Goal: Find specific page/section: Find specific page/section

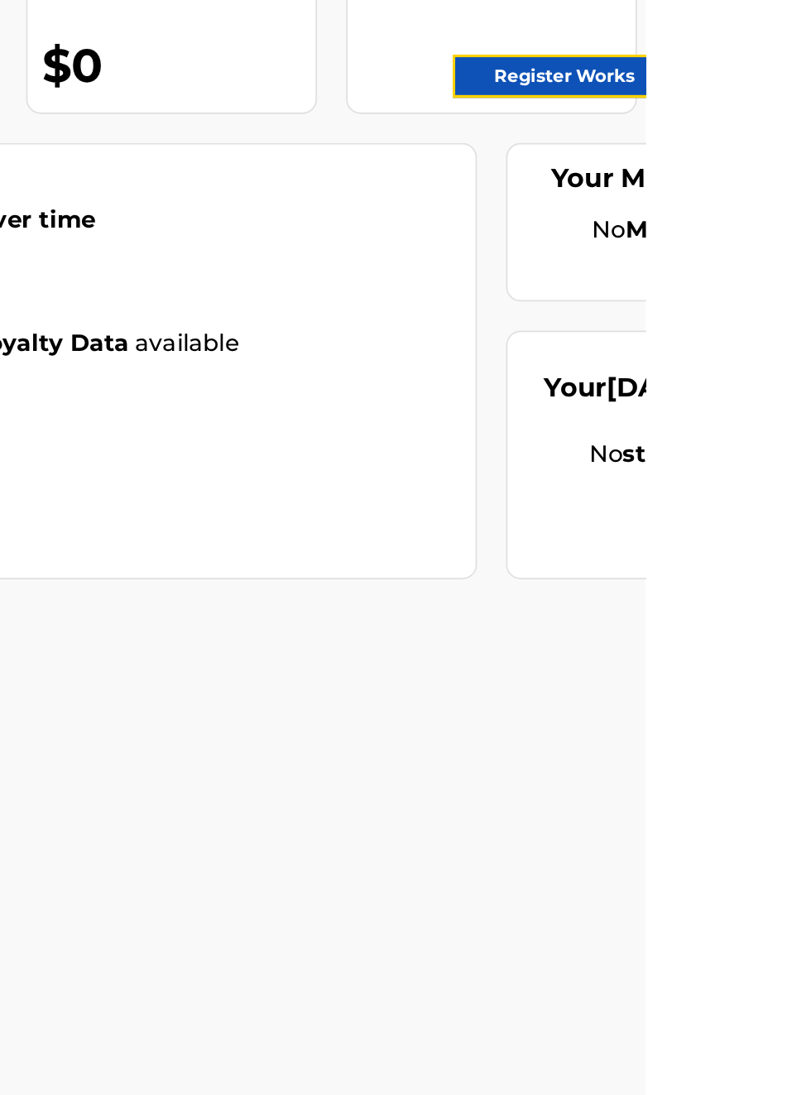
click at [789, 328] on link "Register Works" at bounding box center [764, 330] width 127 height 25
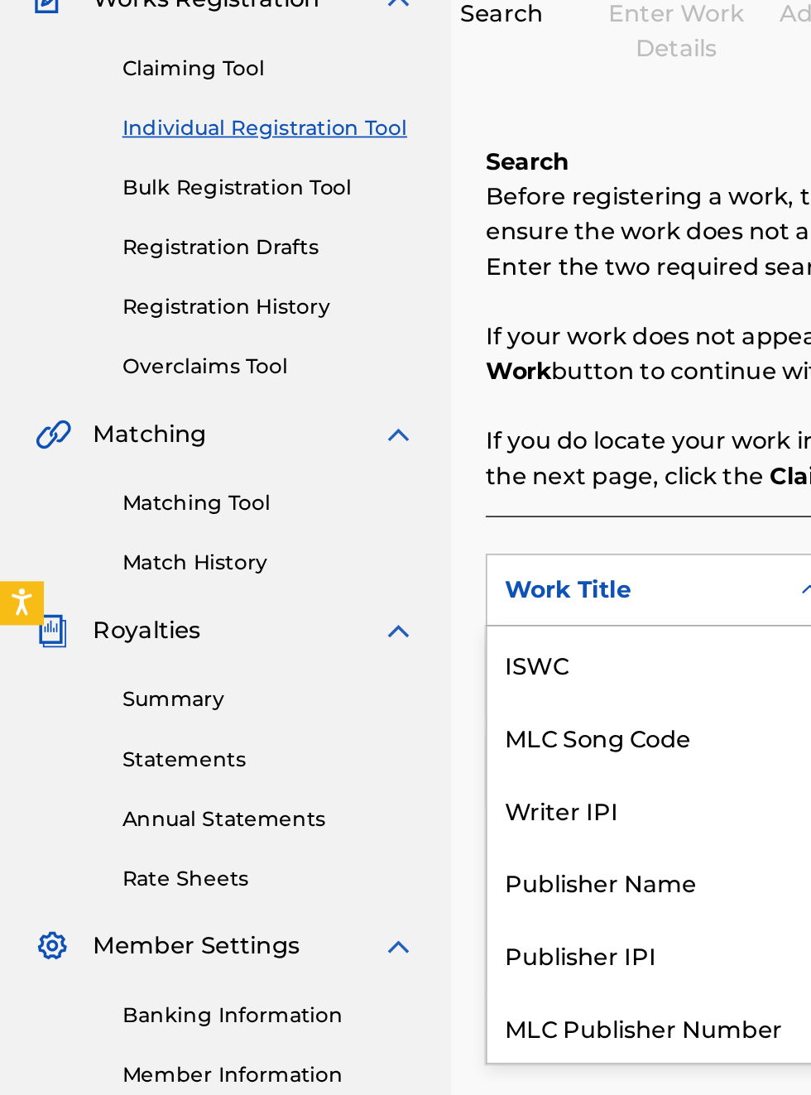
scroll to position [41, 0]
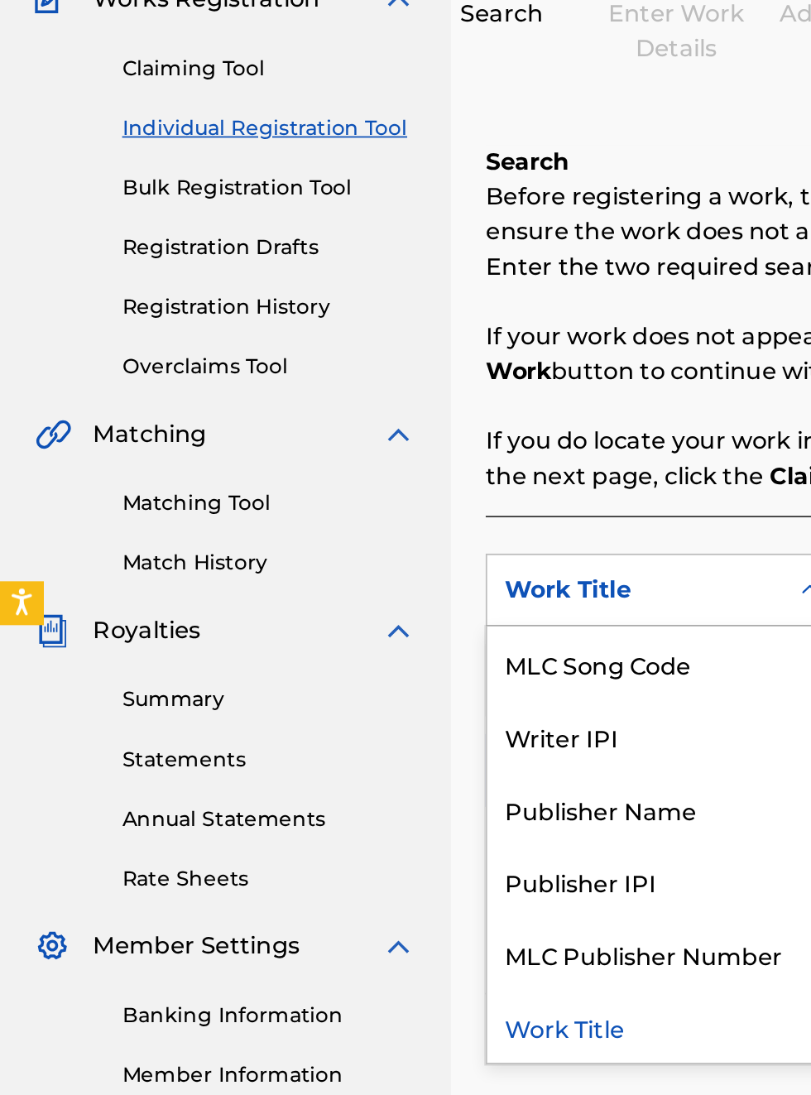
click at [384, 669] on div "Publisher Name" at bounding box center [376, 664] width 199 height 41
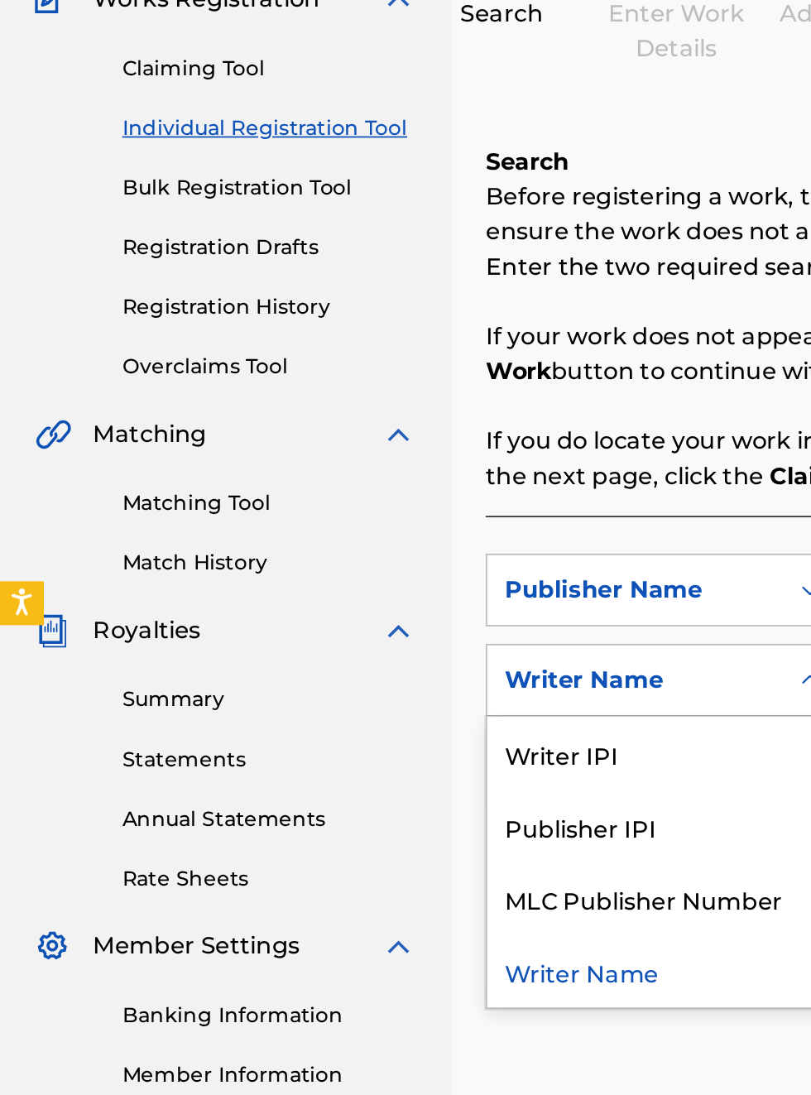
click at [369, 677] on div "Publisher IPI" at bounding box center [376, 674] width 199 height 41
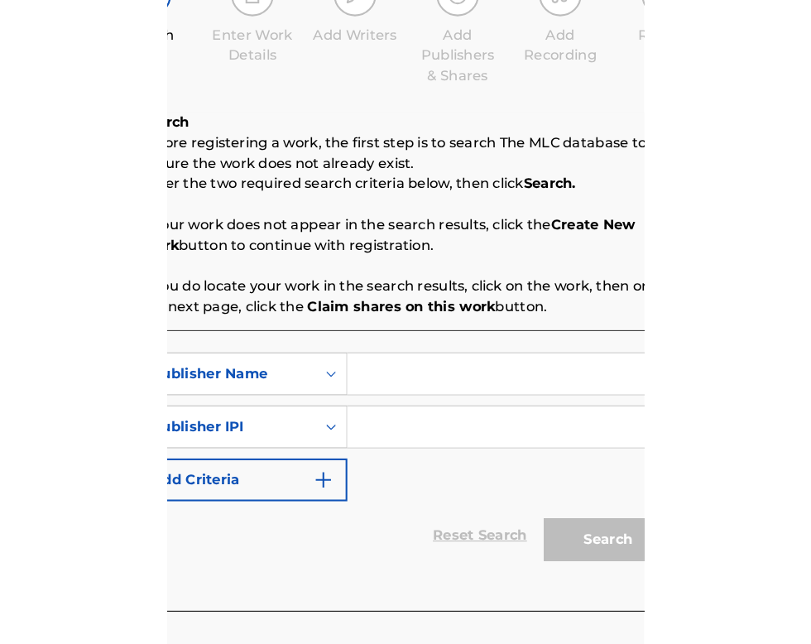
scroll to position [179, 302]
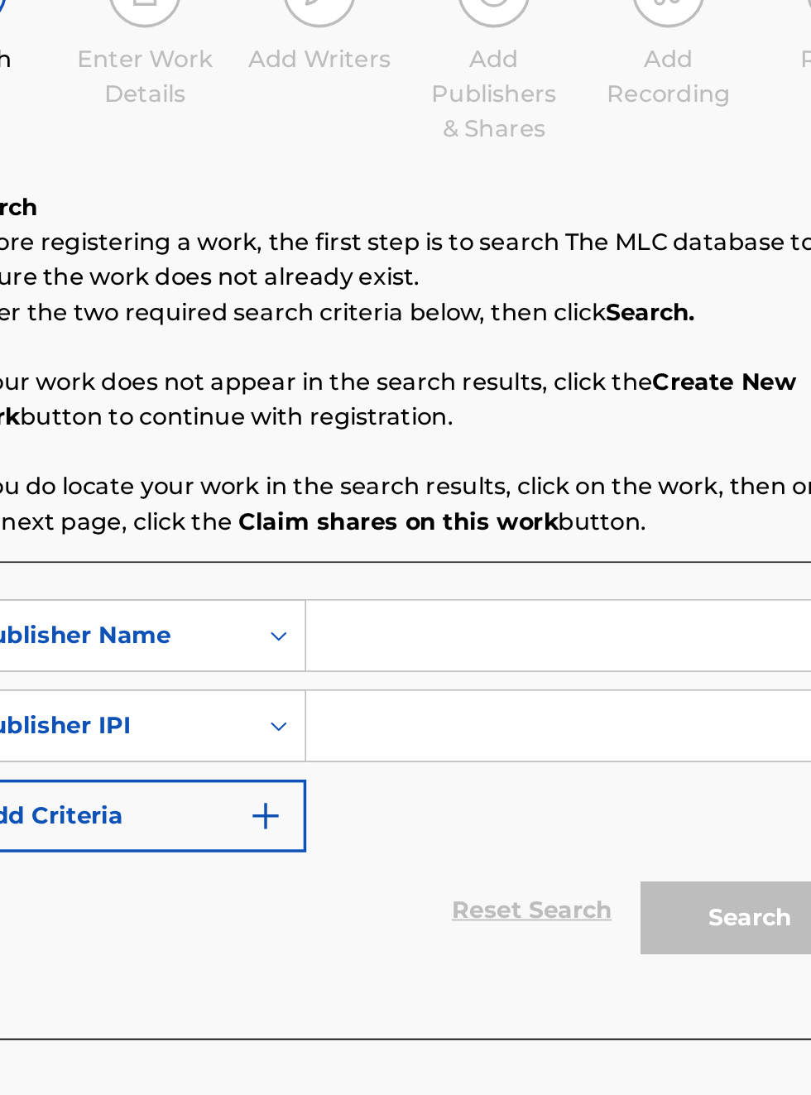
click at [544, 541] on input "Search Form" at bounding box center [634, 541] width 314 height 40
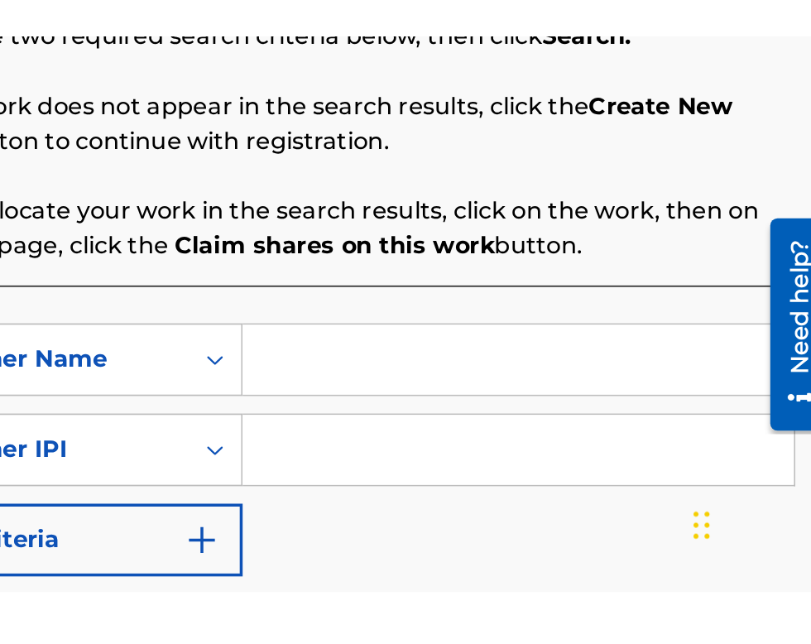
scroll to position [255, 339]
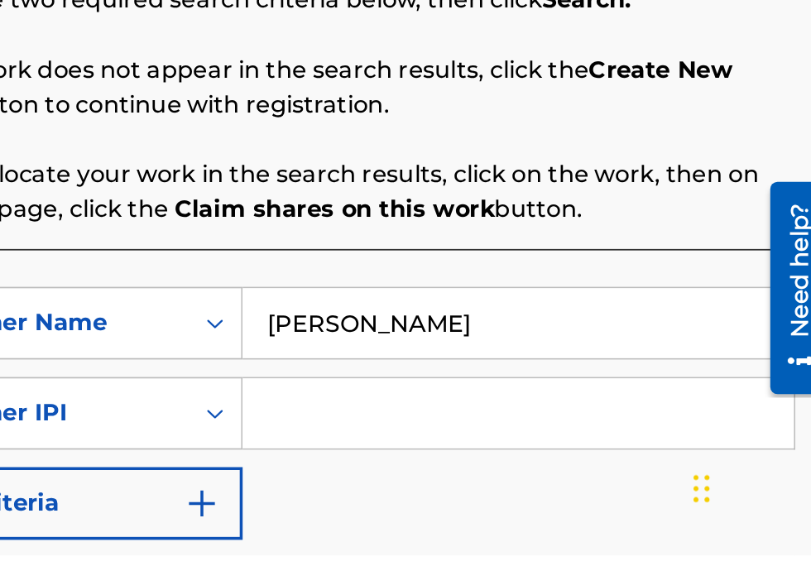
type input "[PERSON_NAME]"
click at [552, 497] on input "Search Form" at bounding box center [634, 490] width 314 height 40
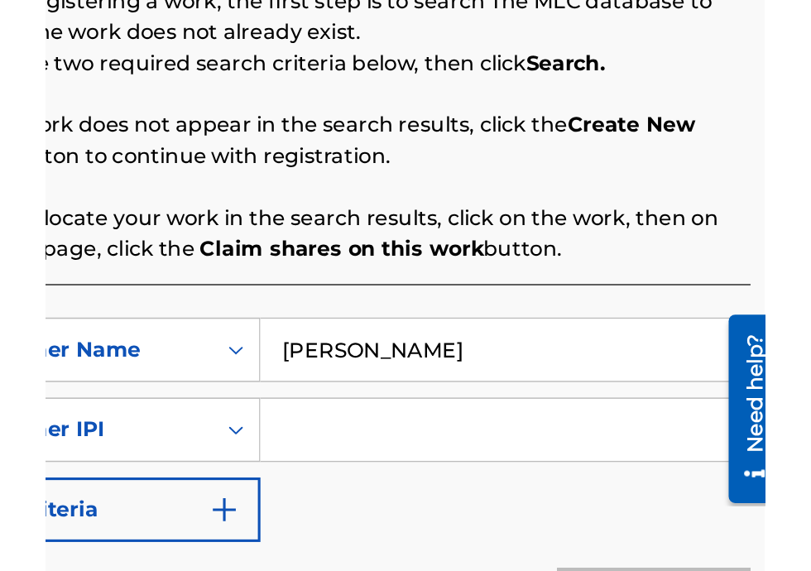
scroll to position [214, 339]
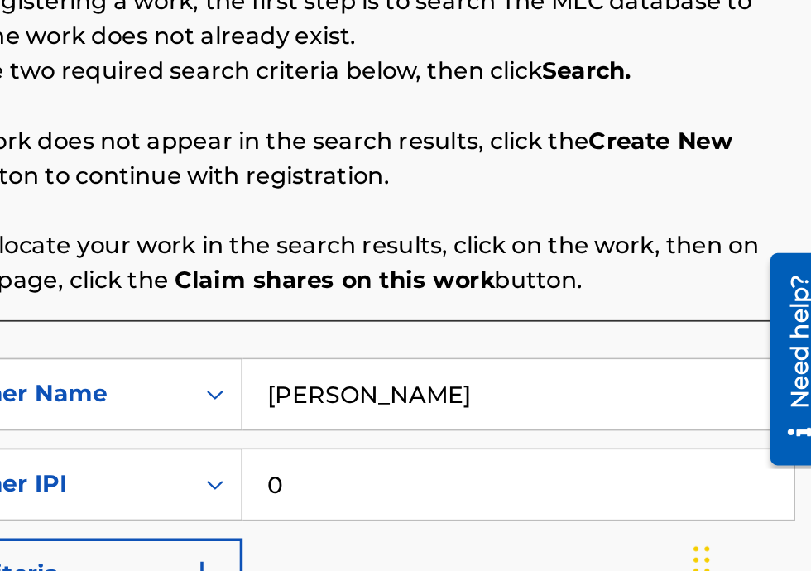
type input "00340604990"
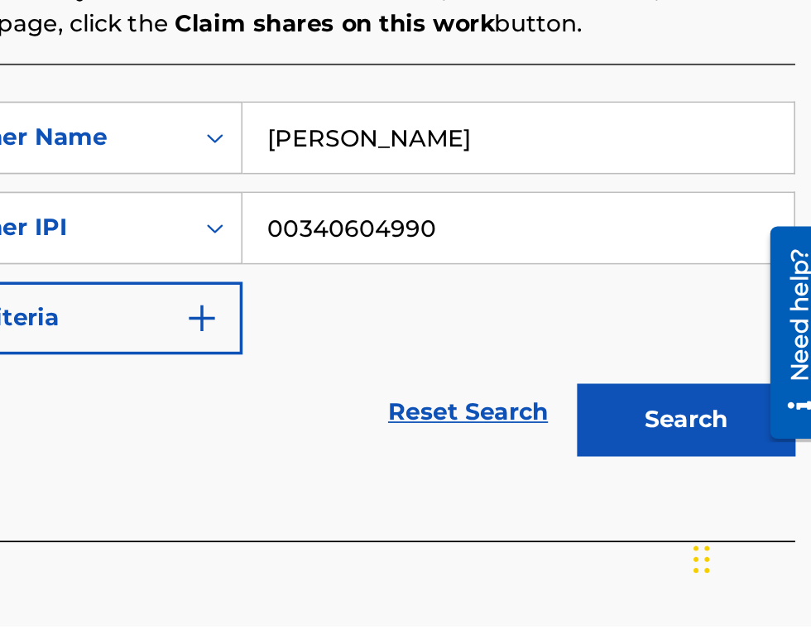
scroll to position [177, 0]
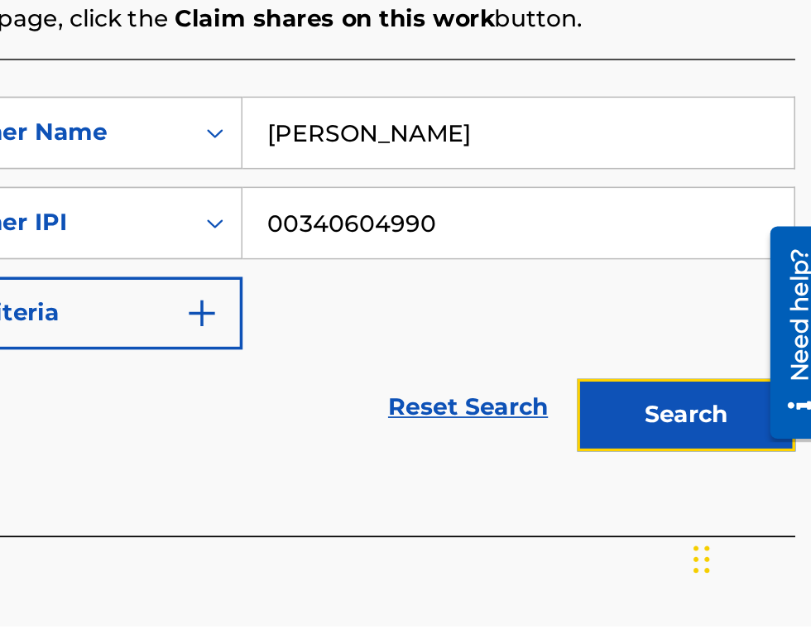
click at [753, 530] on button "Search" at bounding box center [729, 523] width 124 height 41
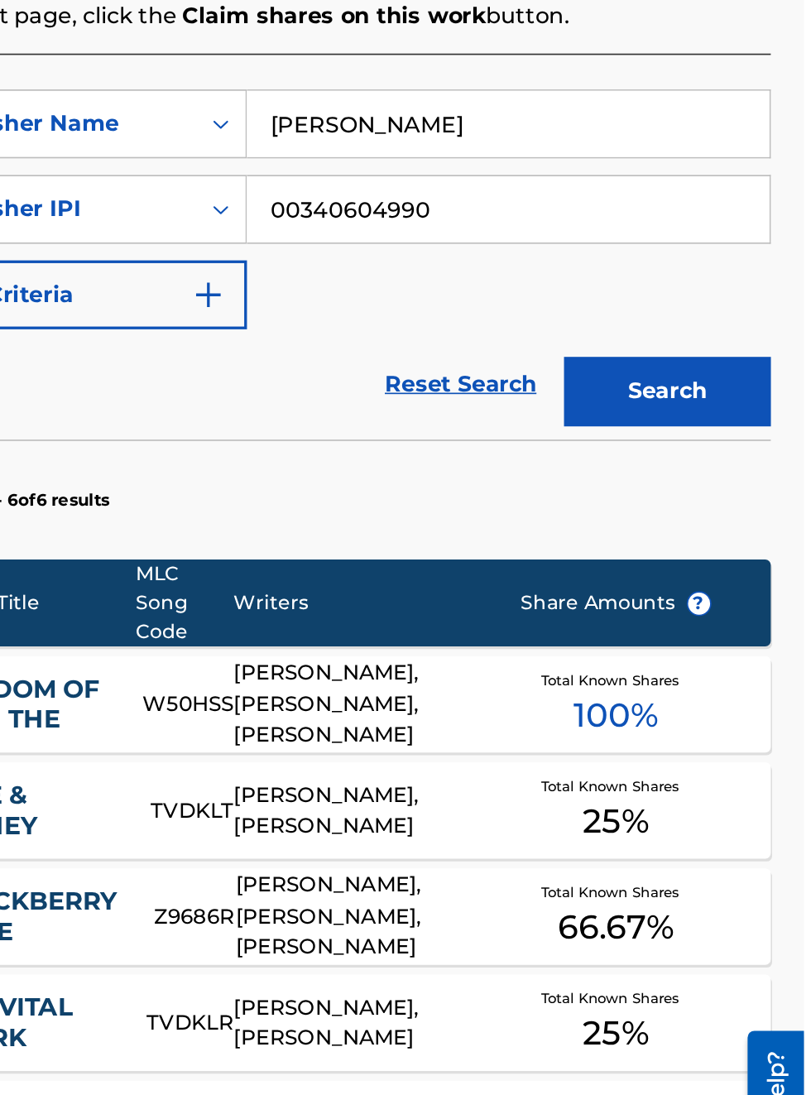
scroll to position [308, 0]
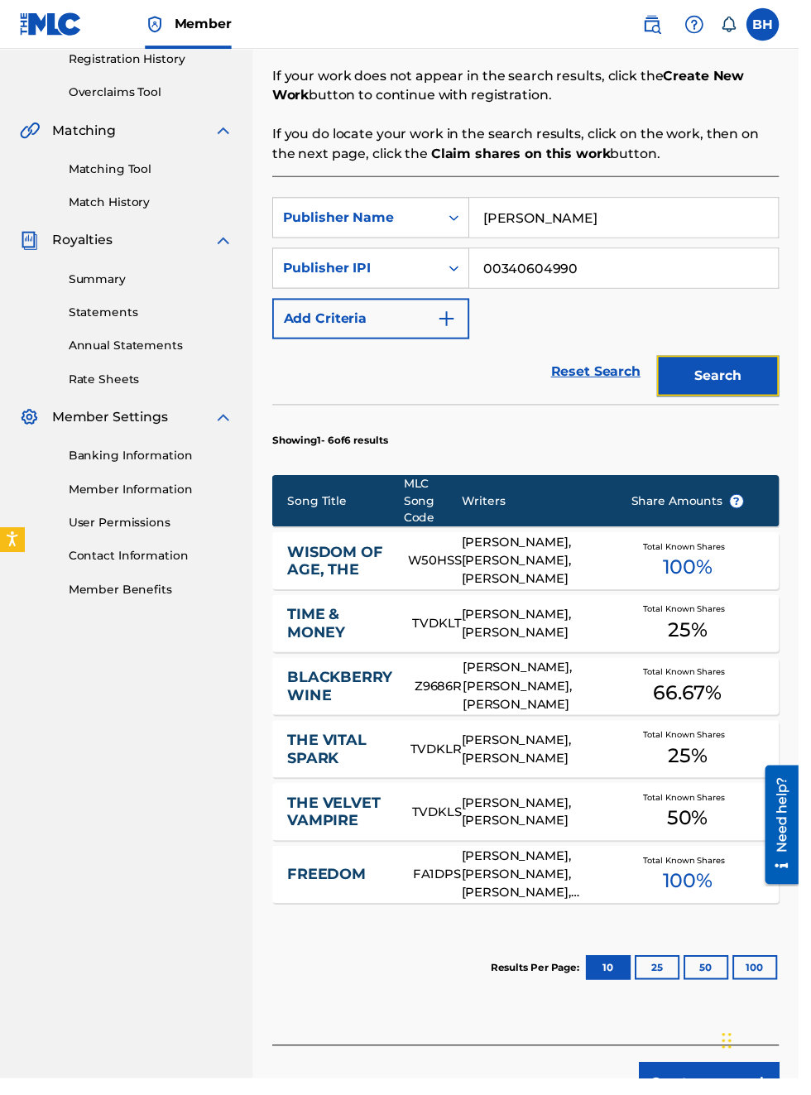
click at [752, 381] on button "Search" at bounding box center [729, 381] width 124 height 41
